Goal: Task Accomplishment & Management: Use online tool/utility

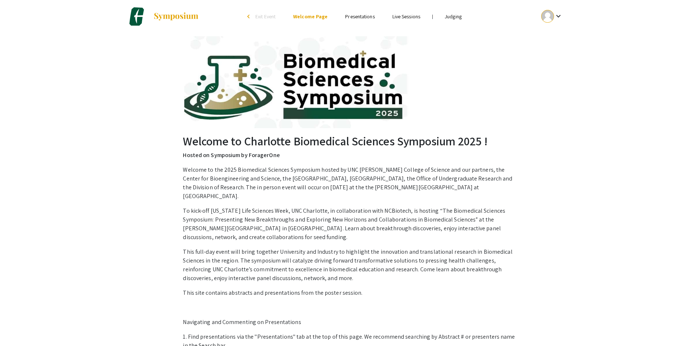
click at [451, 17] on link "Judging" at bounding box center [453, 16] width 17 height 7
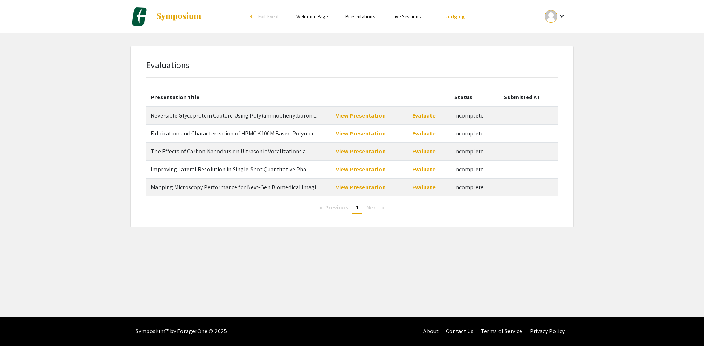
click at [372, 208] on span "Next page" at bounding box center [372, 208] width 12 height 8
click at [357, 210] on span "1" at bounding box center [356, 208] width 3 height 8
click at [374, 209] on span "Next page" at bounding box center [372, 208] width 12 height 8
click at [359, 189] on link "View Presentation" at bounding box center [361, 188] width 50 height 8
click at [347, 166] on link "View Presentation" at bounding box center [361, 170] width 50 height 8
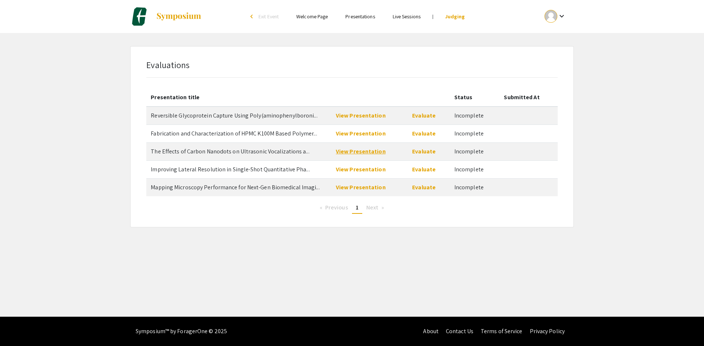
click at [368, 153] on link "View Presentation" at bounding box center [361, 152] width 50 height 8
click at [363, 118] on link "View Presentation" at bounding box center [361, 116] width 50 height 8
click at [361, 136] on link "View Presentation" at bounding box center [361, 134] width 50 height 8
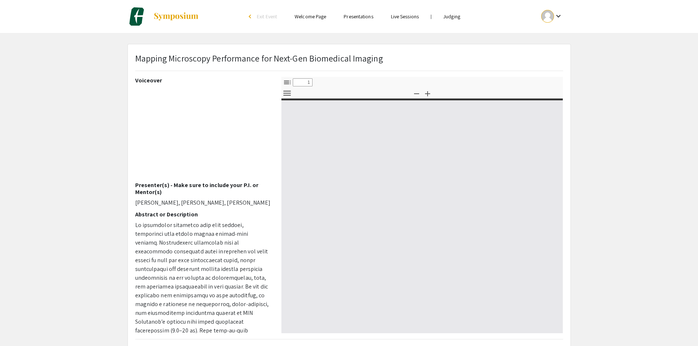
select select "custom"
type input "0"
select select "custom"
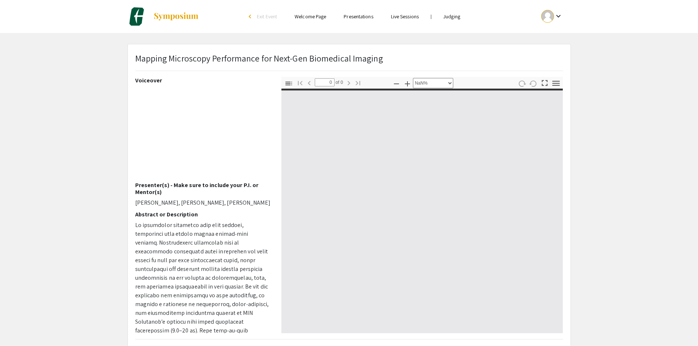
type input "1"
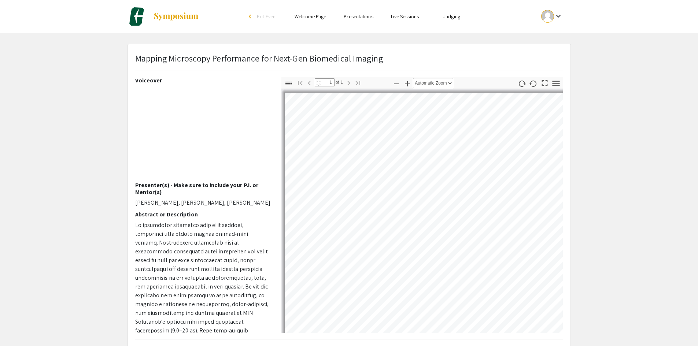
select select "auto"
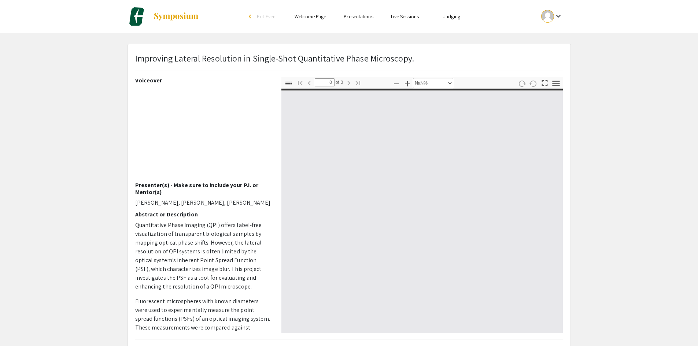
select select "auto"
type input "1"
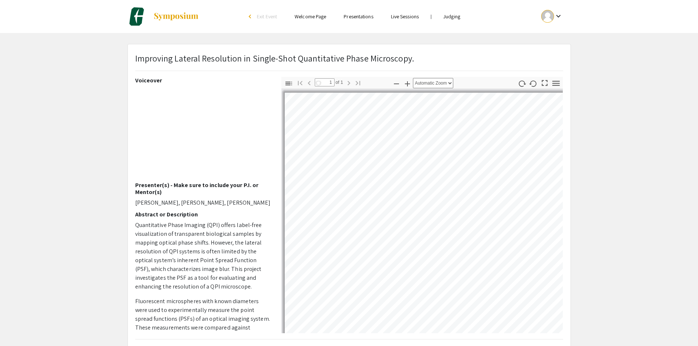
select select "auto"
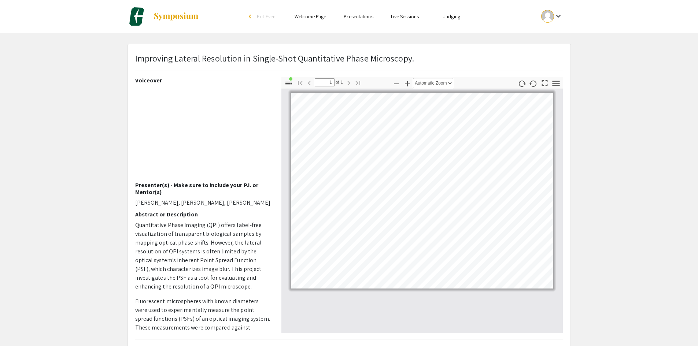
scroll to position [37, 0]
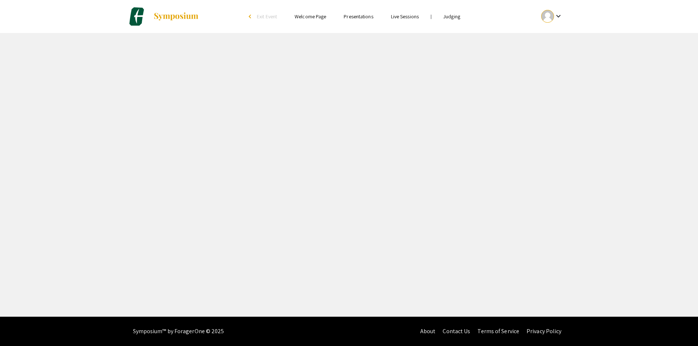
select select "custom"
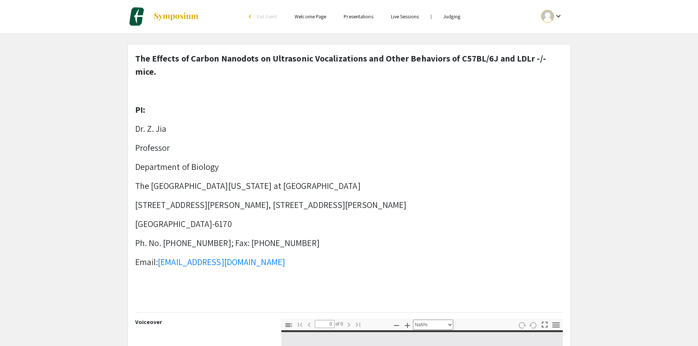
type input "1"
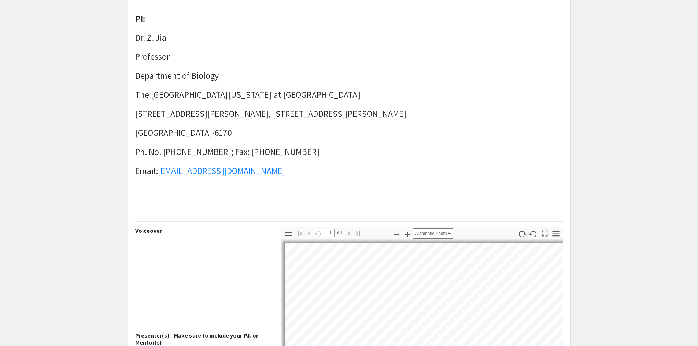
select select "auto"
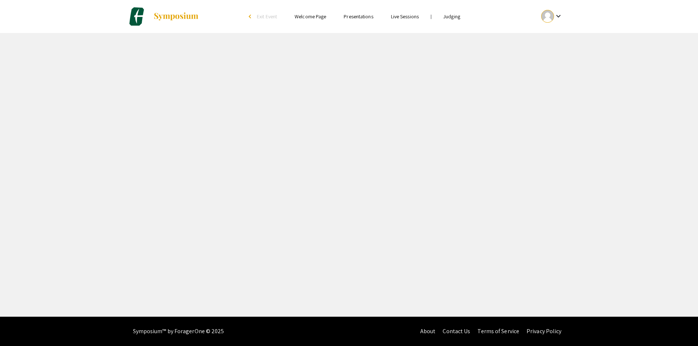
select select "custom"
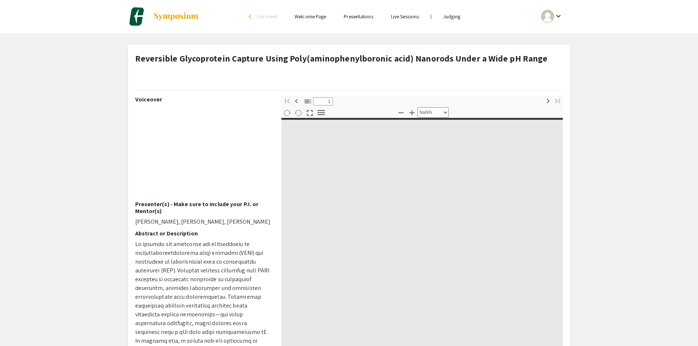
type input "0"
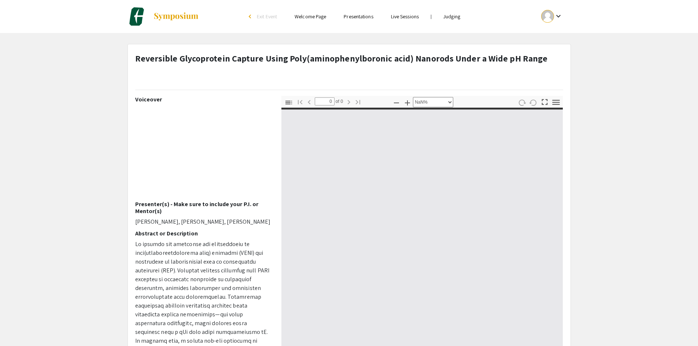
select select "auto"
type input "1"
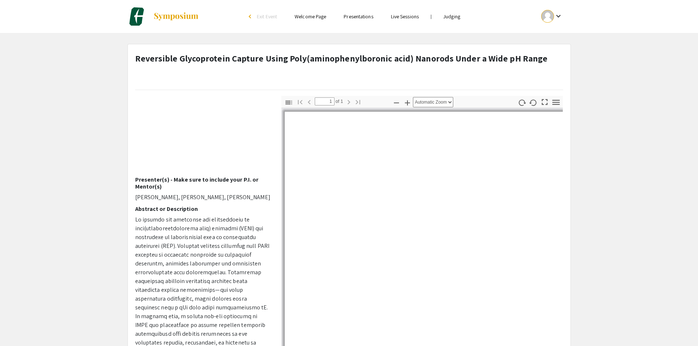
scroll to position [37, 0]
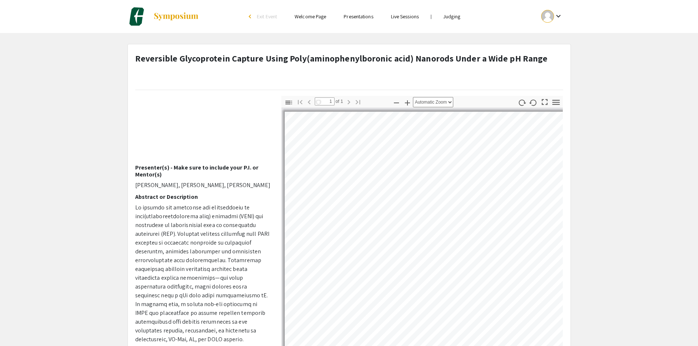
select select "auto"
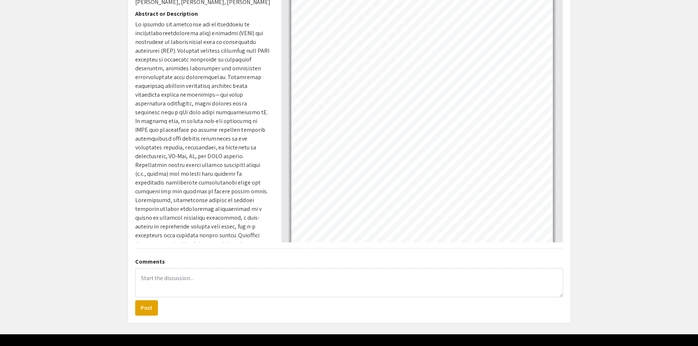
scroll to position [0, 0]
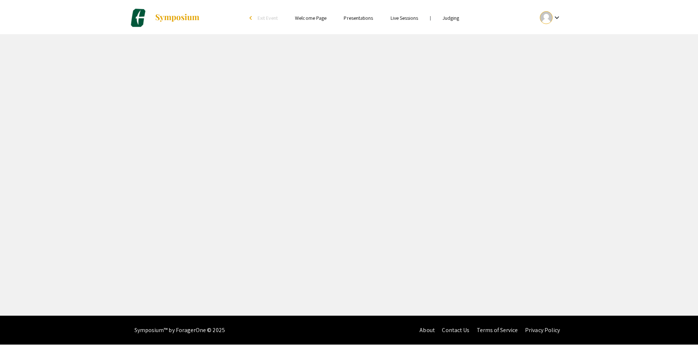
select select "custom"
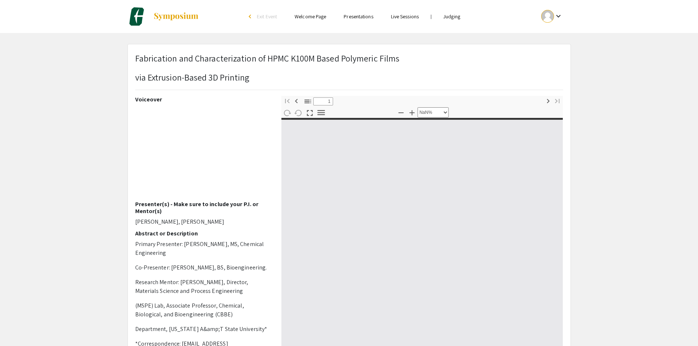
type input "0"
select select "auto"
type input "1"
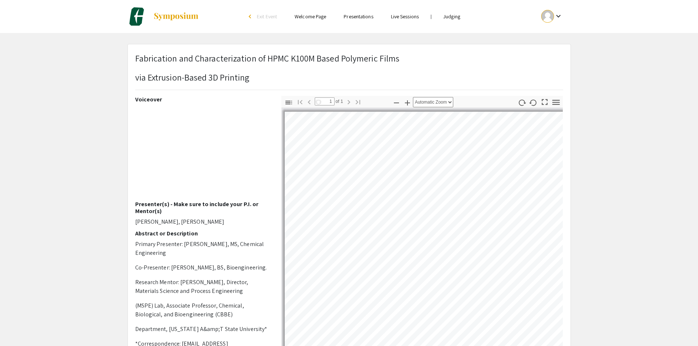
scroll to position [37, 0]
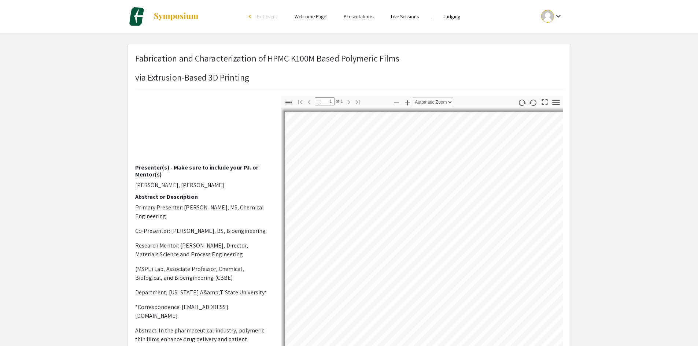
select select "auto"
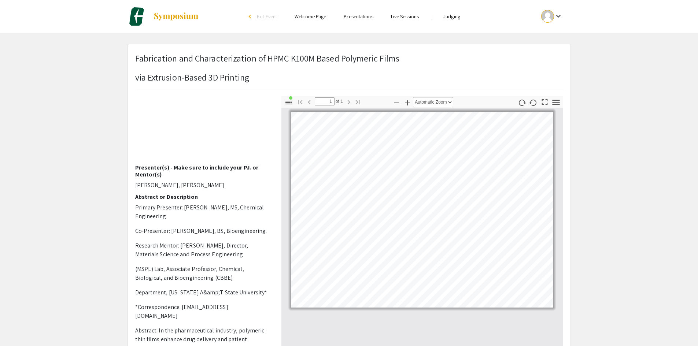
scroll to position [73, 0]
